Goal: Task Accomplishment & Management: Manage account settings

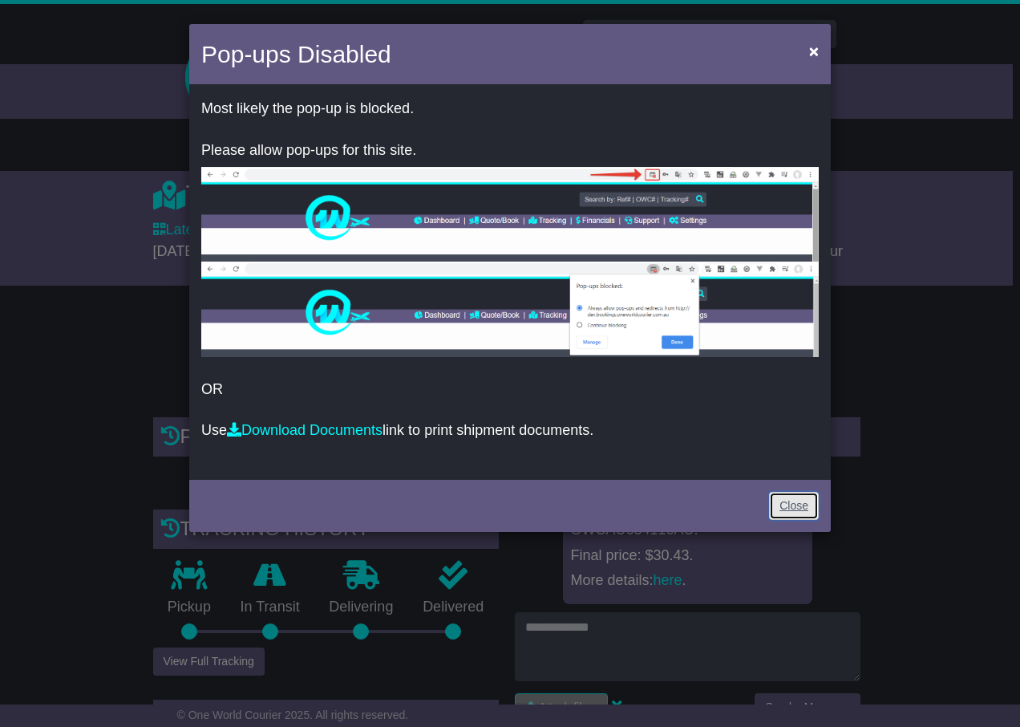
click at [798, 514] on link "Close" at bounding box center [794, 506] width 50 height 28
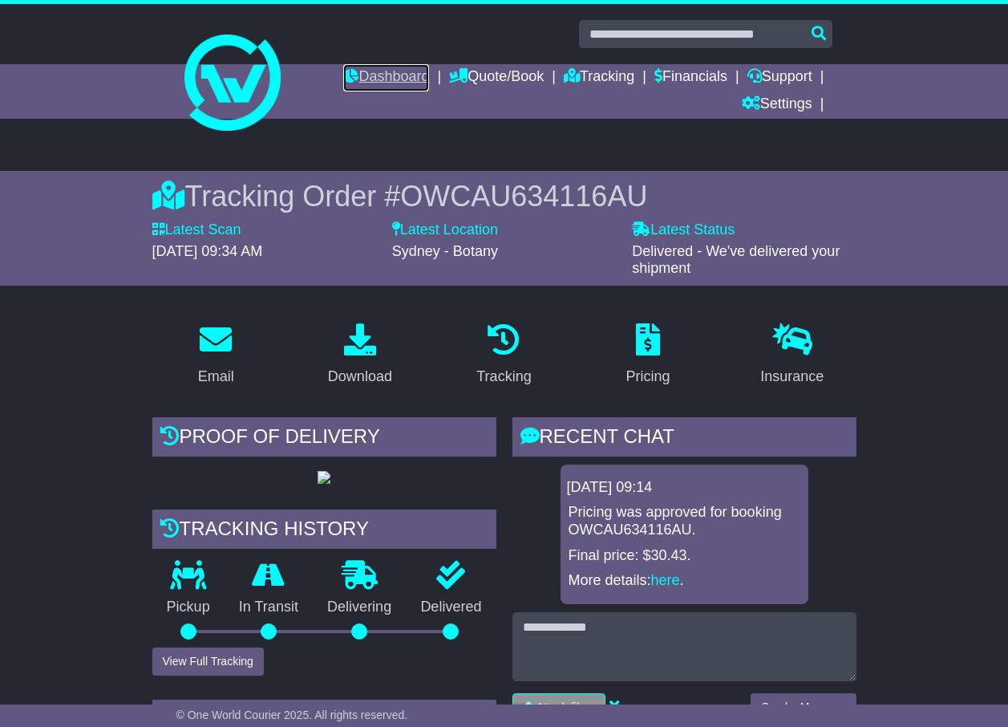
click at [384, 67] on link "Dashboard" at bounding box center [386, 77] width 86 height 27
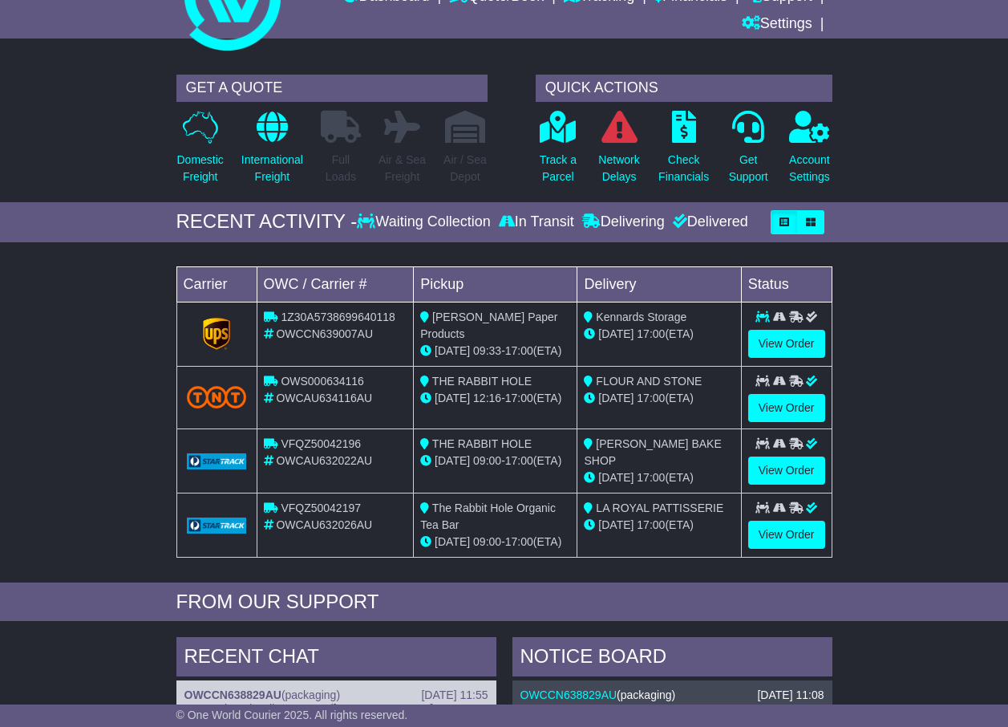
scroll to position [80, 0]
click at [763, 346] on link "View Order" at bounding box center [786, 344] width 77 height 28
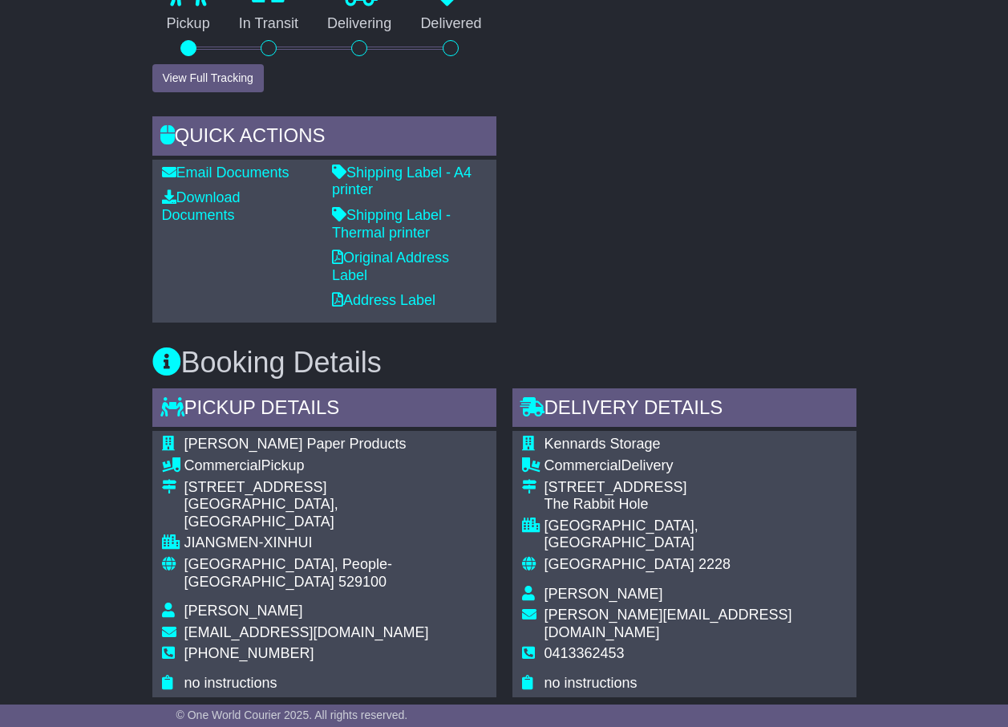
scroll to position [802, 0]
click at [365, 218] on link "Shipping Label - Thermal printer" at bounding box center [391, 223] width 119 height 34
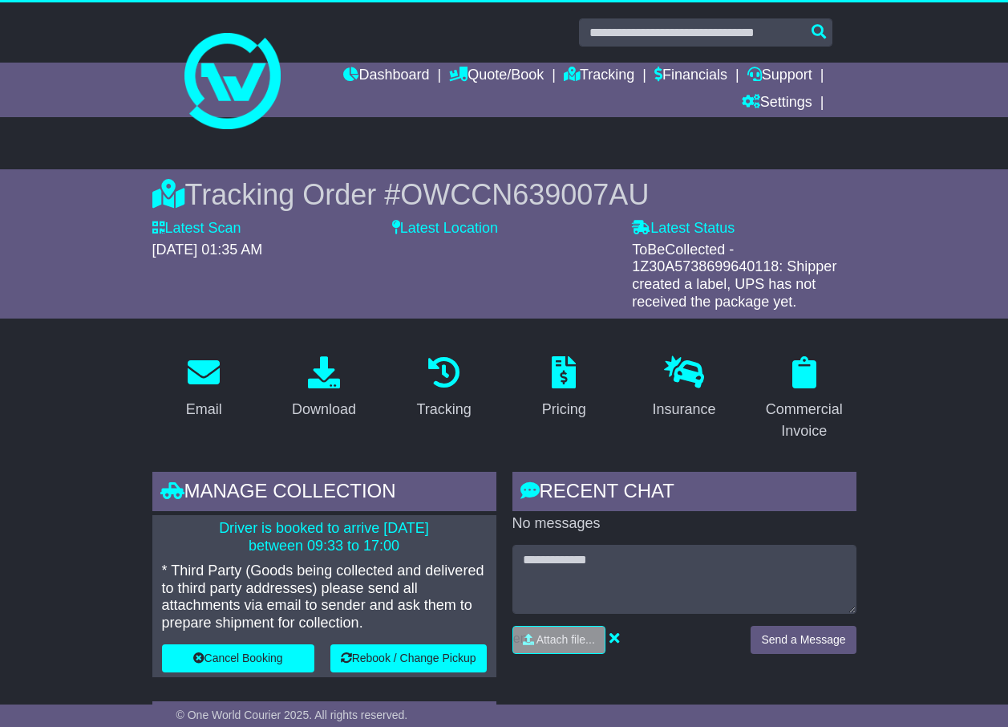
scroll to position [0, 0]
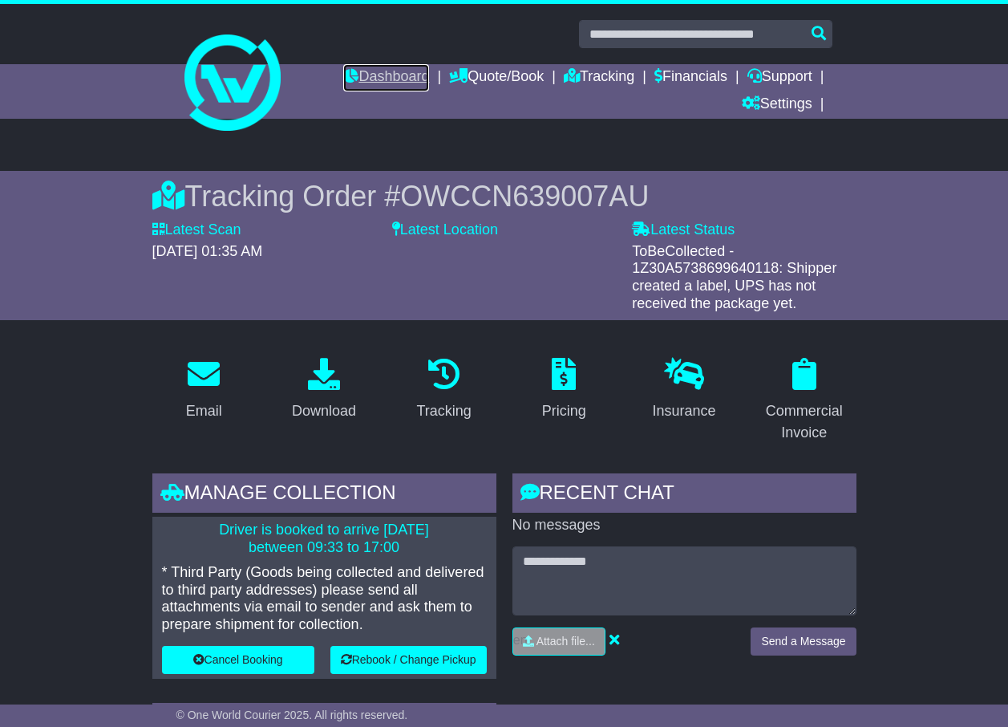
click at [389, 77] on link "Dashboard" at bounding box center [386, 77] width 86 height 27
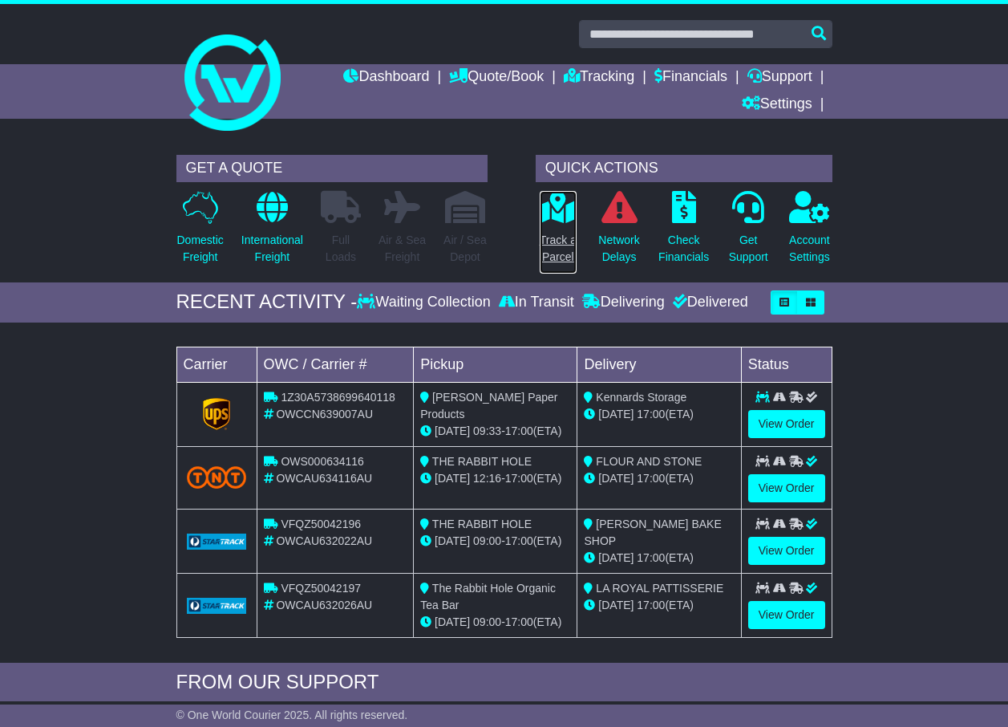
click at [561, 255] on p "Track a Parcel" at bounding box center [558, 249] width 37 height 34
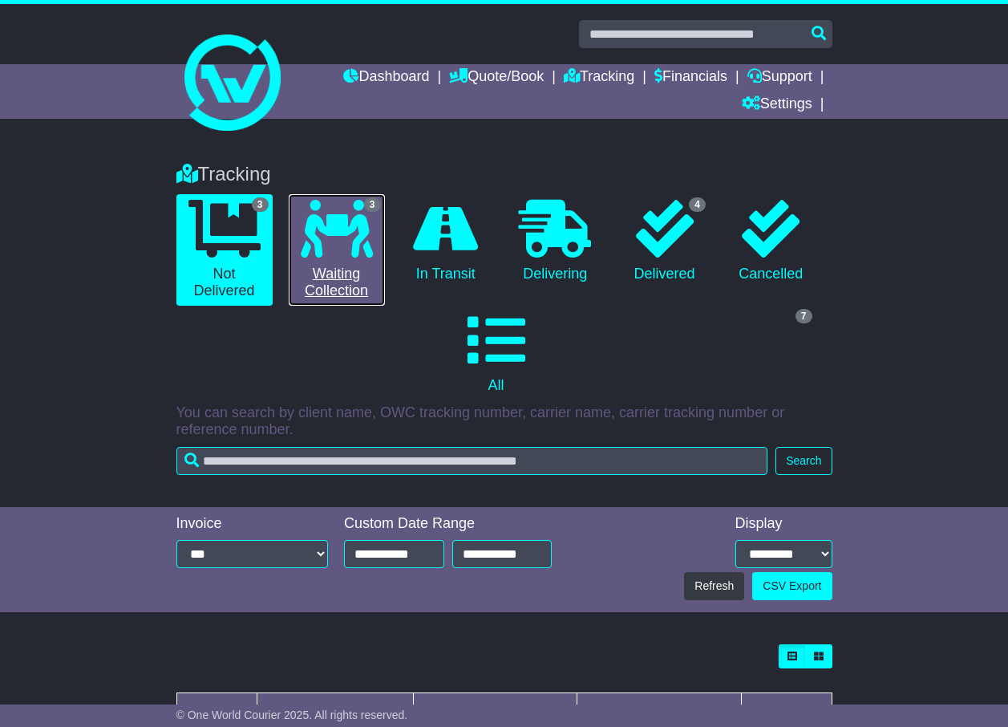
click at [341, 289] on link "3 Waiting Collection" at bounding box center [337, 249] width 96 height 111
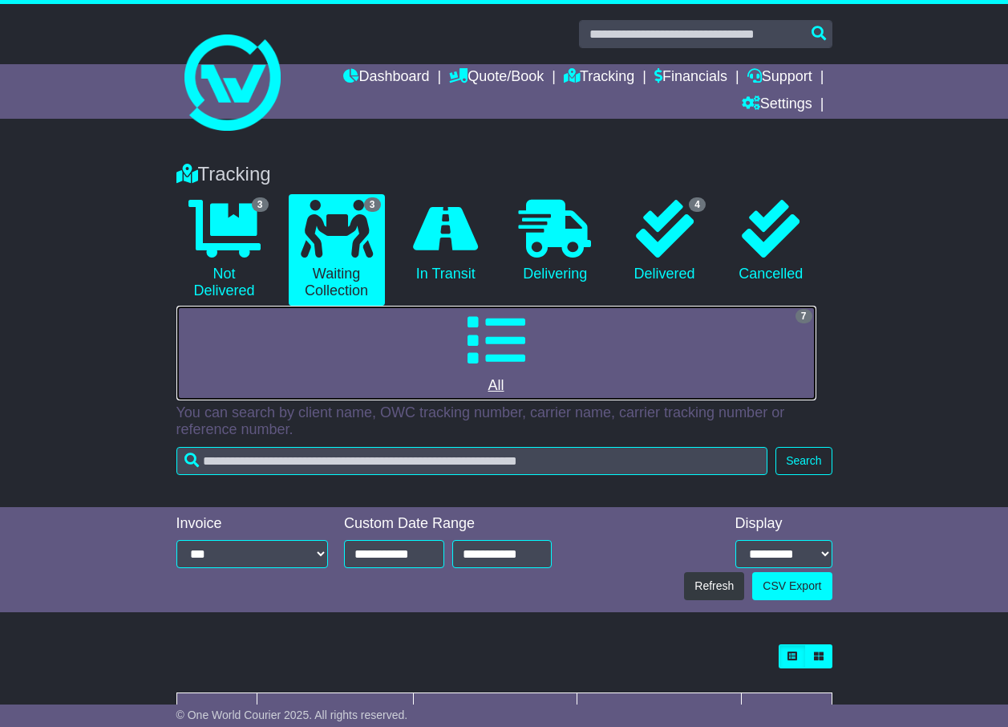
click at [501, 379] on link "7 All" at bounding box center [496, 353] width 640 height 95
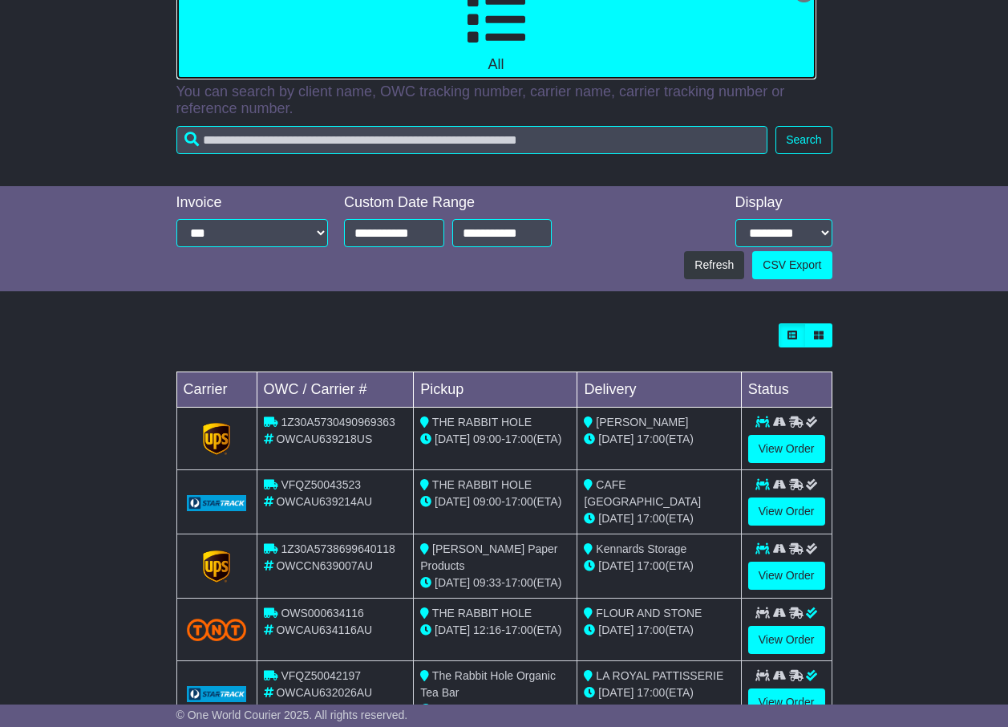
scroll to position [481, 0]
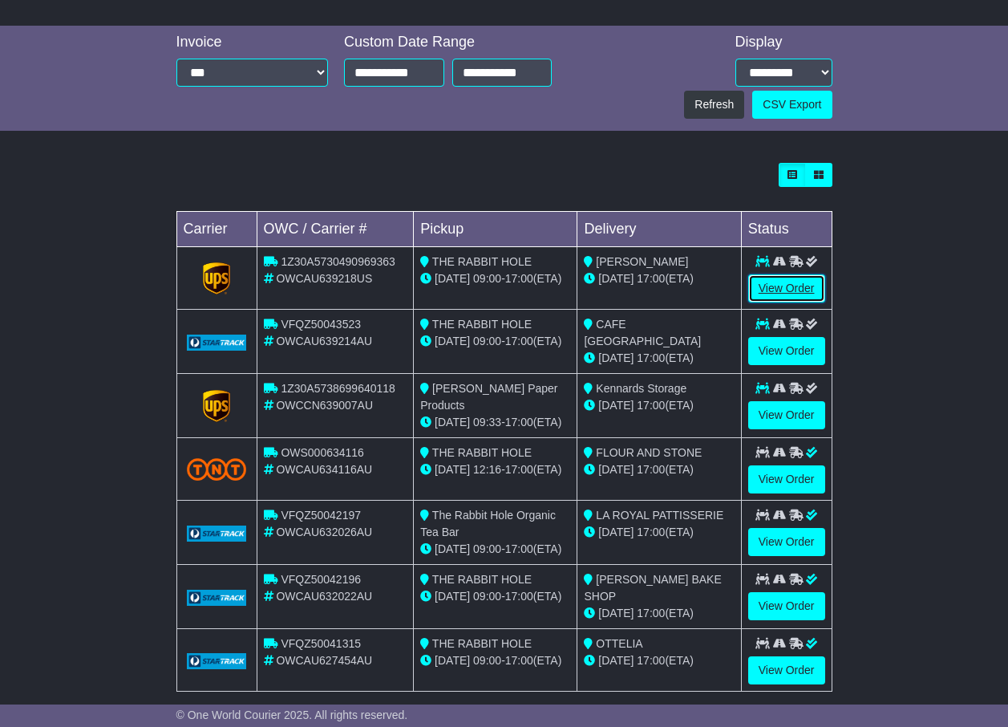
click at [772, 282] on link "View Order" at bounding box center [786, 288] width 77 height 28
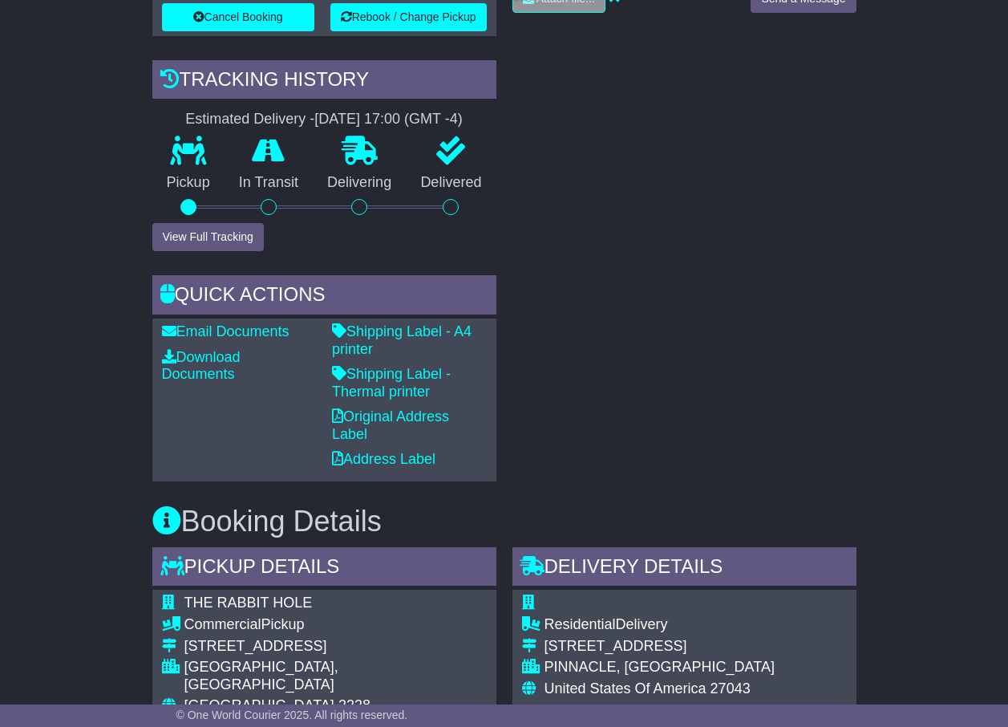
scroll to position [562, 0]
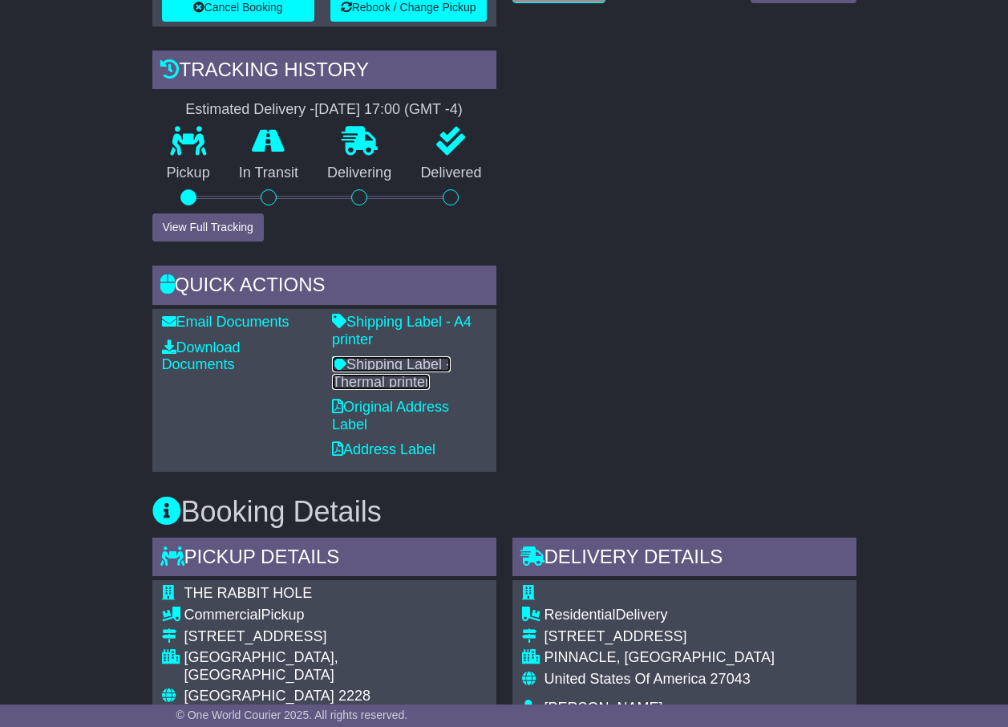
click at [412, 371] on link "Shipping Label - Thermal printer" at bounding box center [391, 373] width 119 height 34
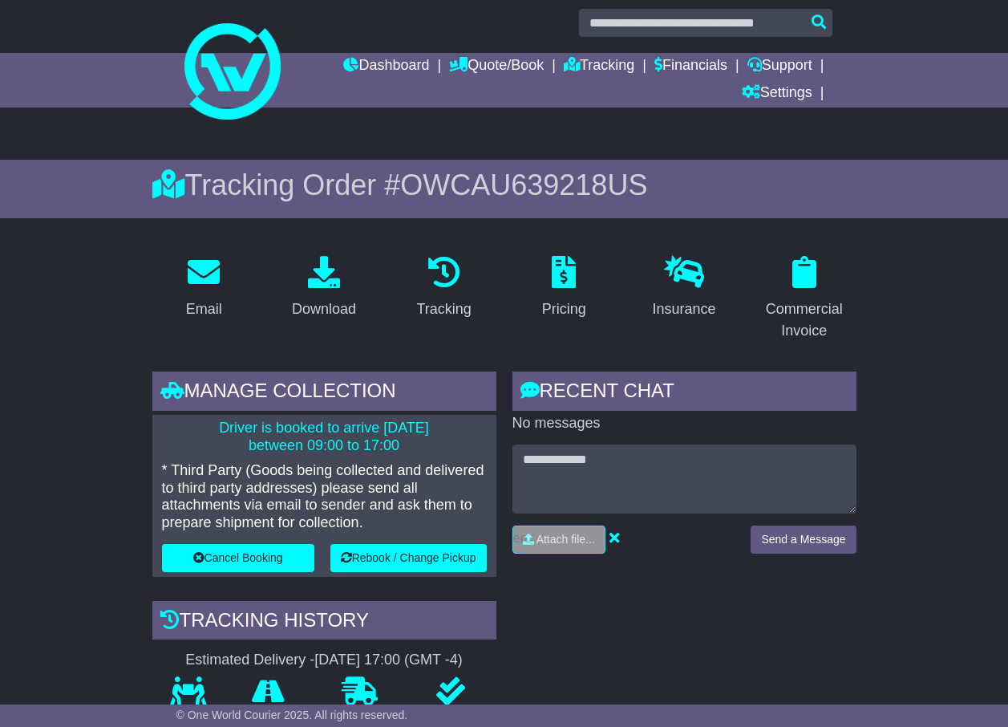
scroll to position [0, 0]
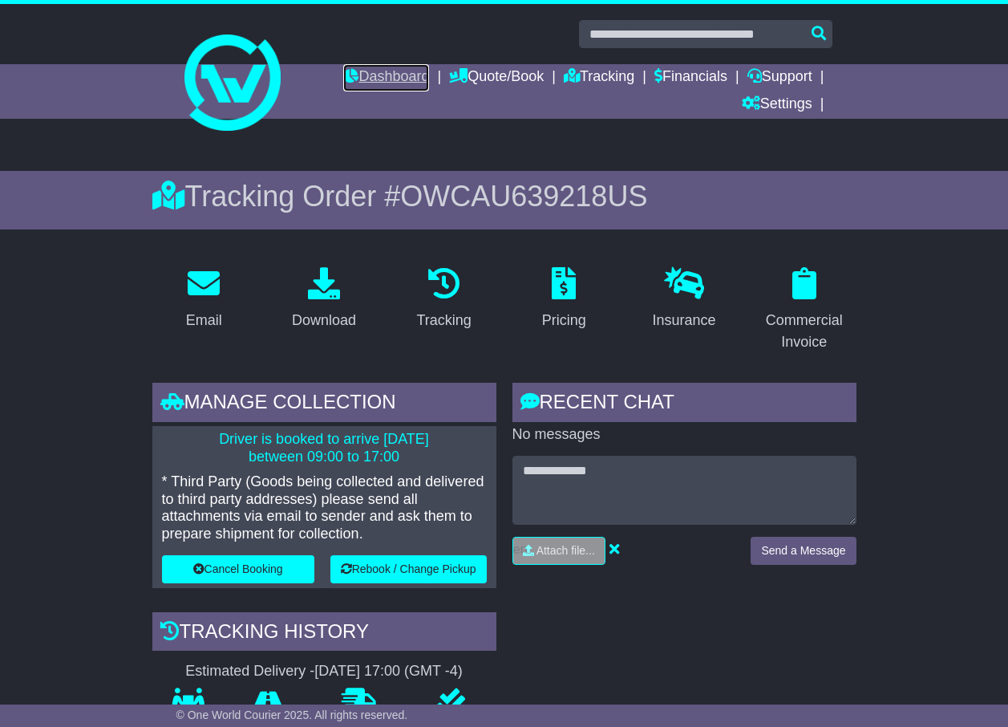
click at [381, 76] on link "Dashboard" at bounding box center [386, 77] width 86 height 27
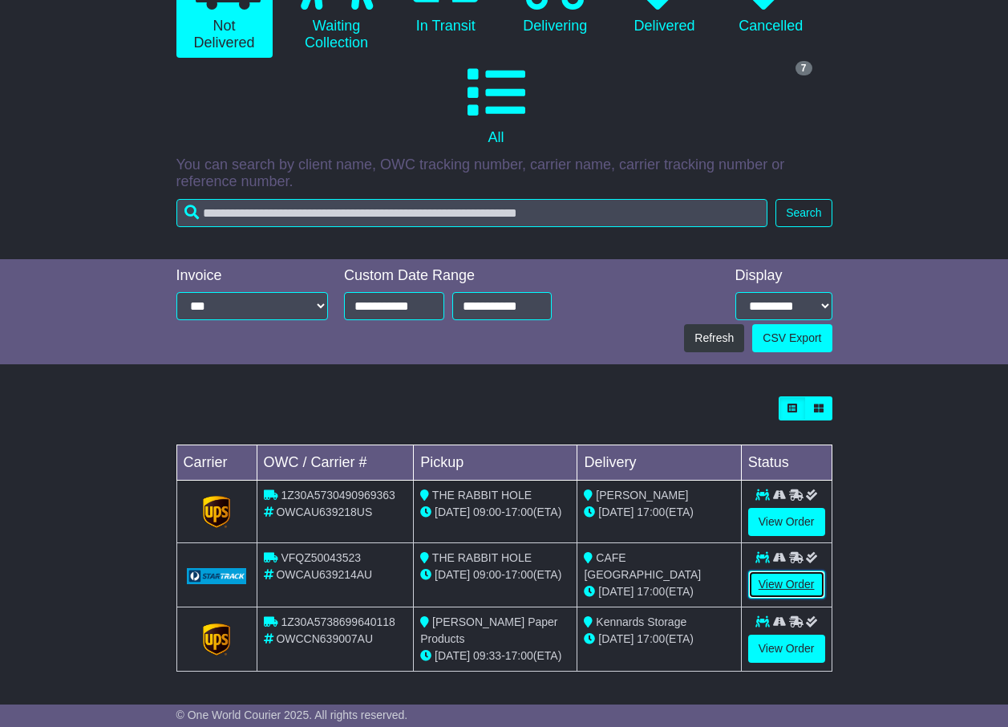
click at [801, 585] on link "View Order" at bounding box center [786, 584] width 77 height 28
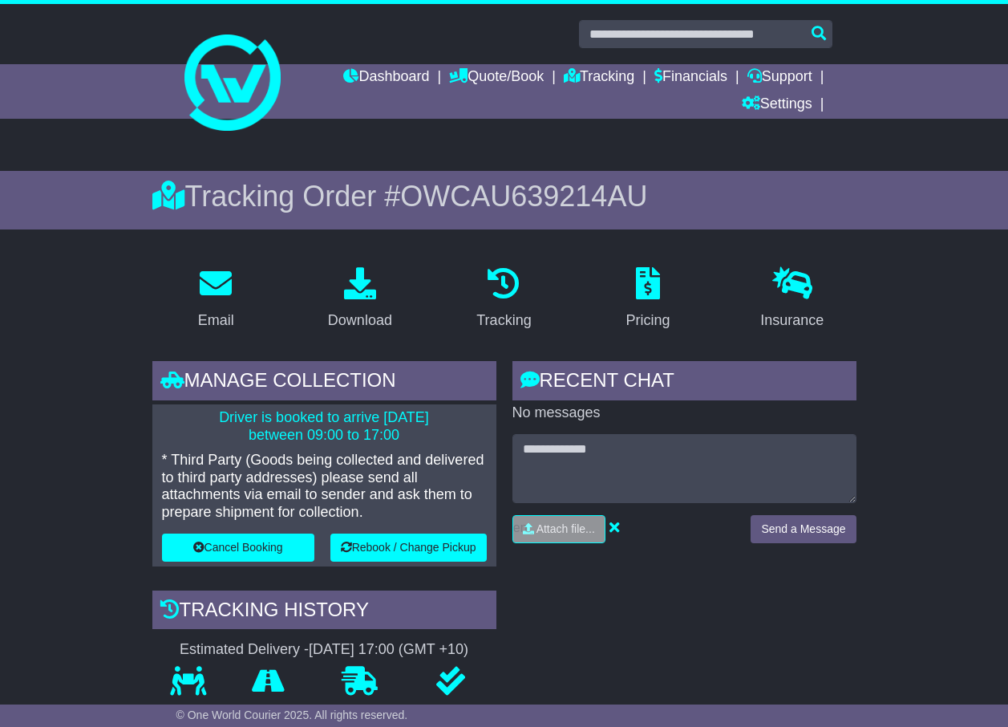
scroll to position [241, 0]
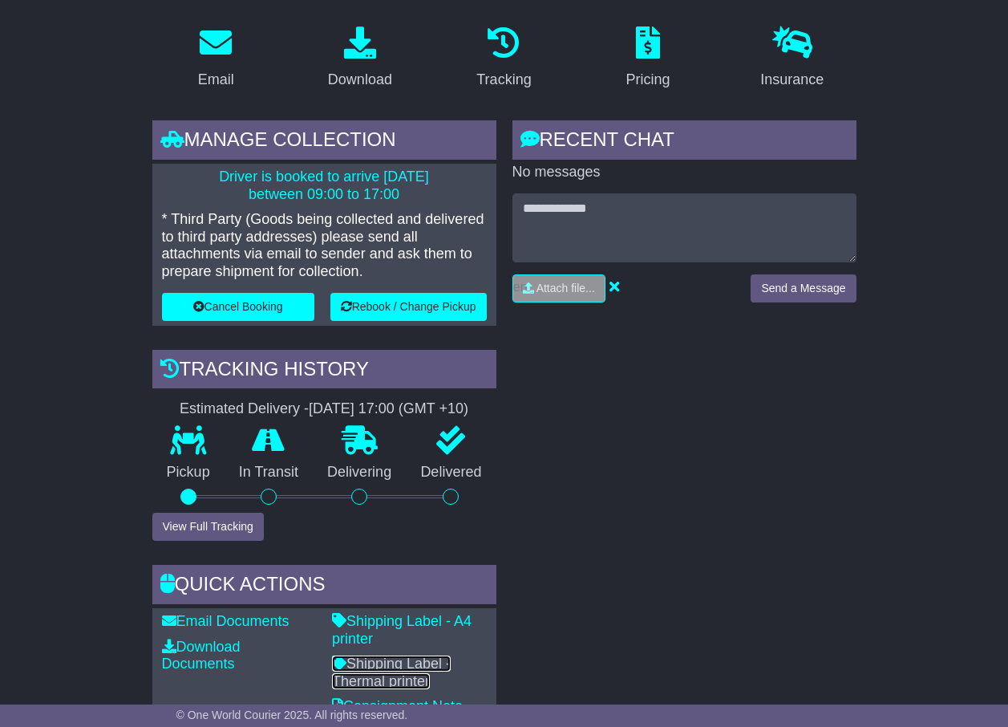
click at [391, 663] on link "Shipping Label - Thermal printer" at bounding box center [391, 672] width 119 height 34
